Goal: Navigation & Orientation: Find specific page/section

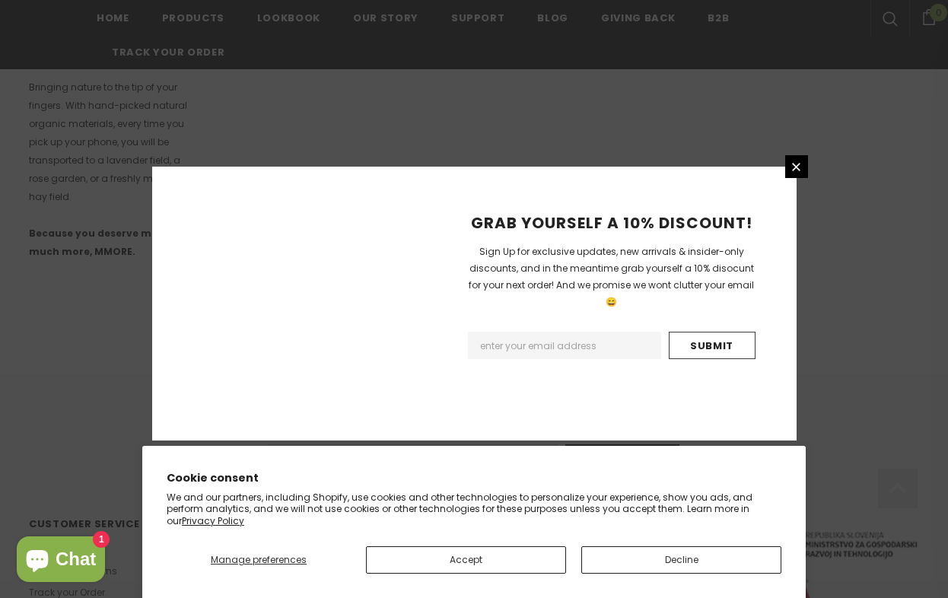
scroll to position [961, 0]
